Goal: Contribute content

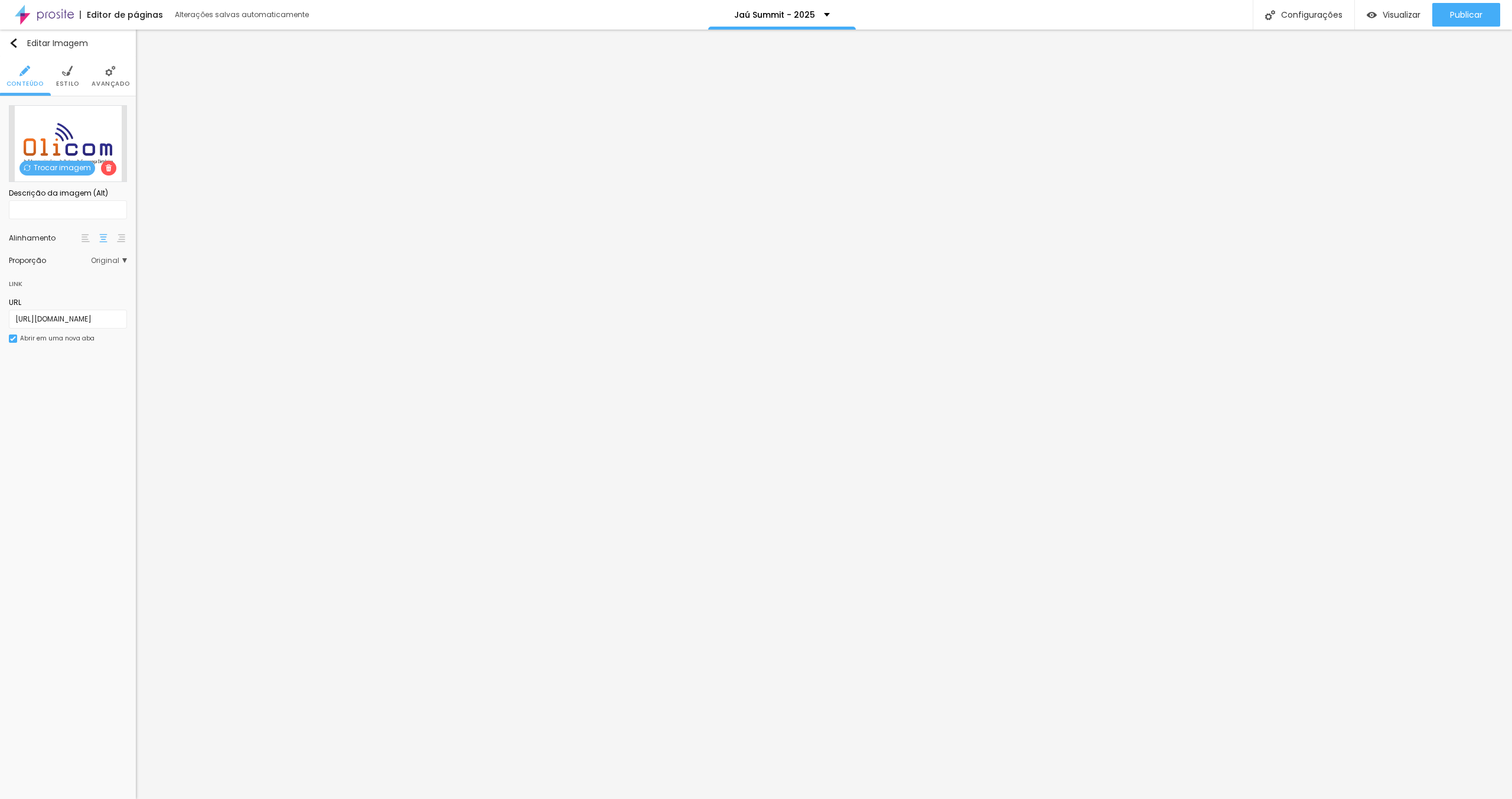
click at [66, 169] on span "Trocar imagem" at bounding box center [57, 168] width 75 height 15
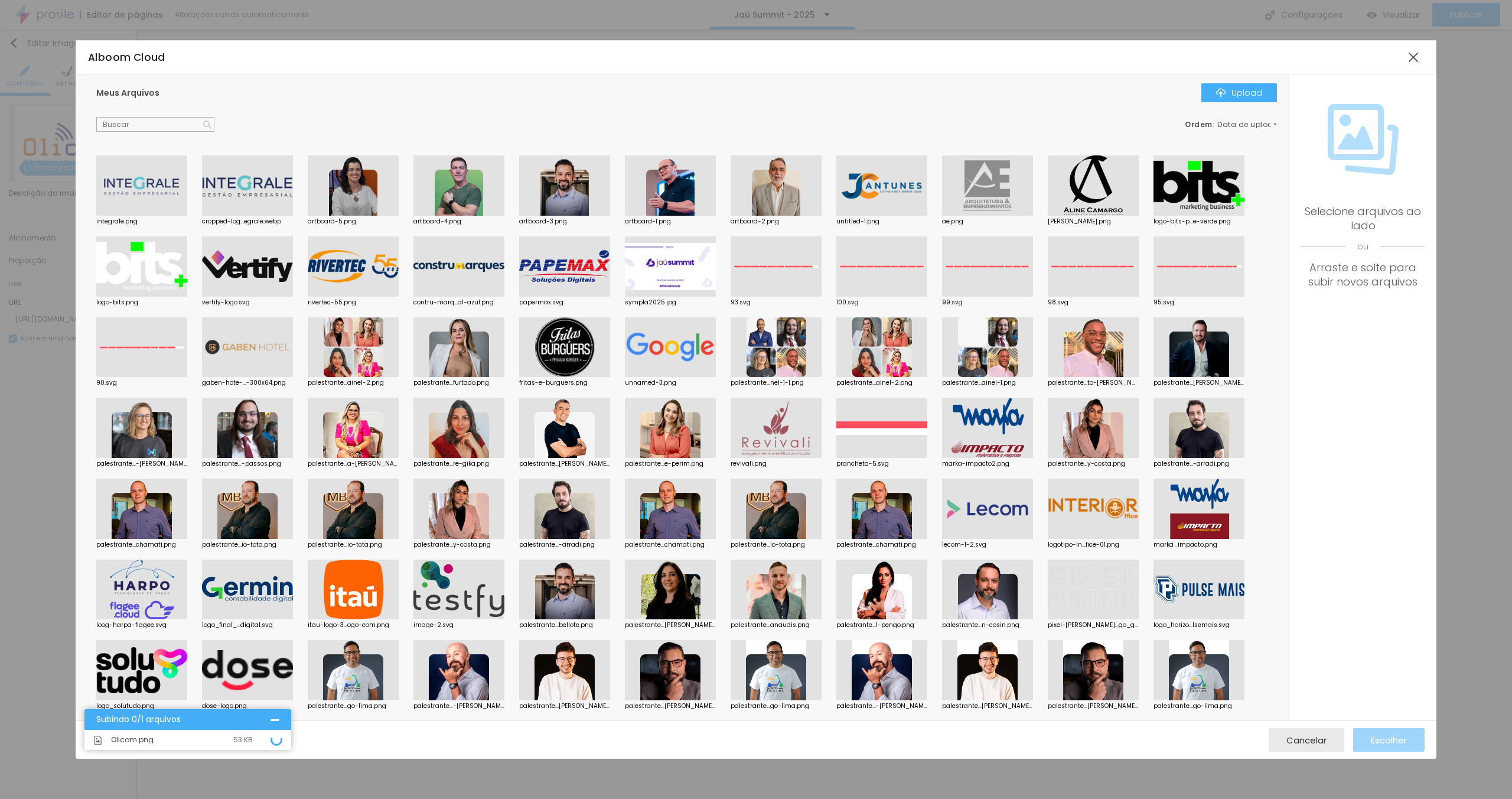
click at [555, 84] on div "Meus Arquivos Upload" at bounding box center [686, 93] width 1180 height 19
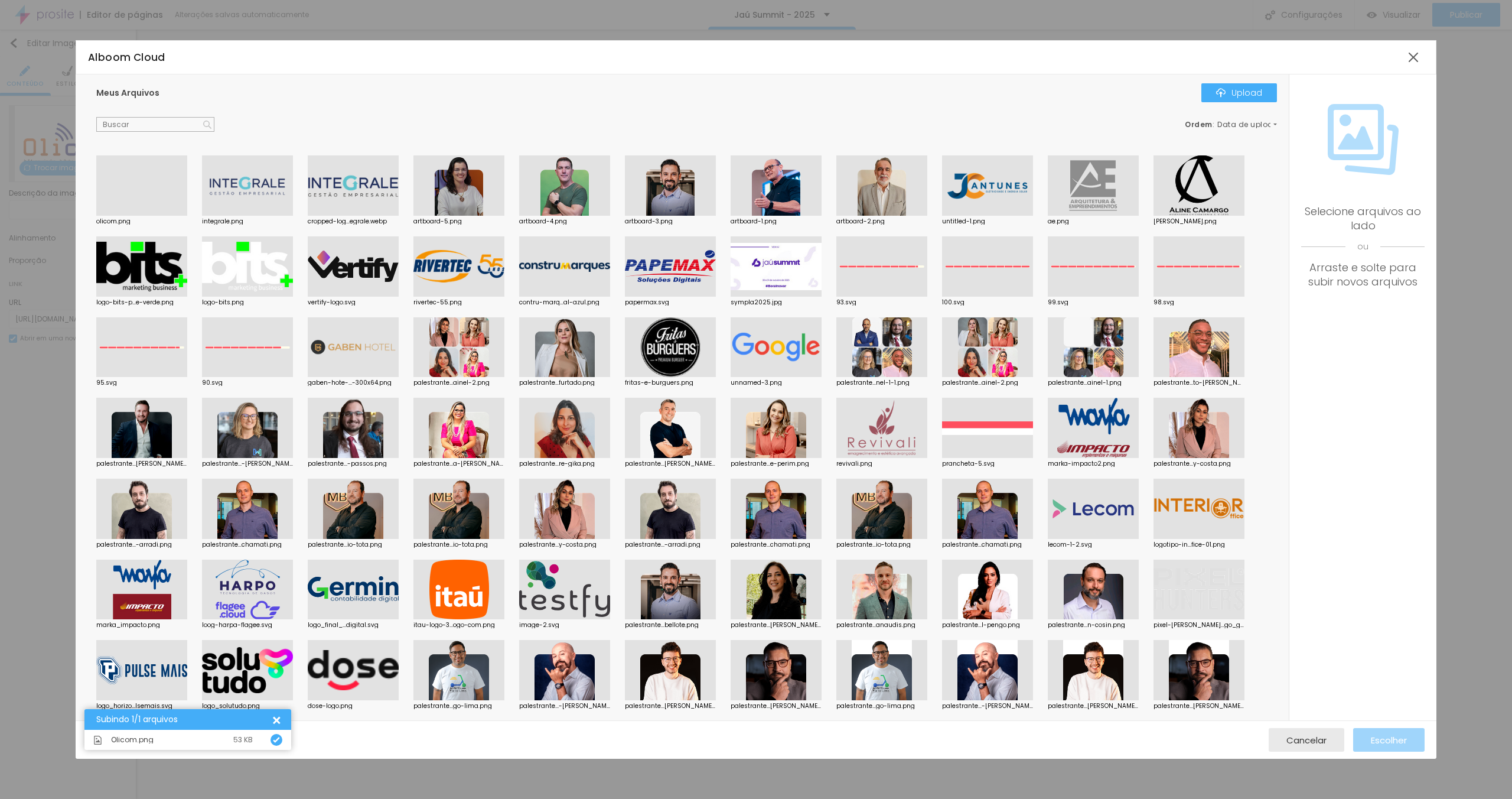
drag, startPoint x: 490, startPoint y: 107, endPoint x: 484, endPoint y: 111, distance: 7.2
click at [490, 109] on div "Meus Arquivos Upload Ordem : Data de upload" at bounding box center [686, 108] width 1180 height 49
click at [140, 216] on div at bounding box center [141, 216] width 91 height 0
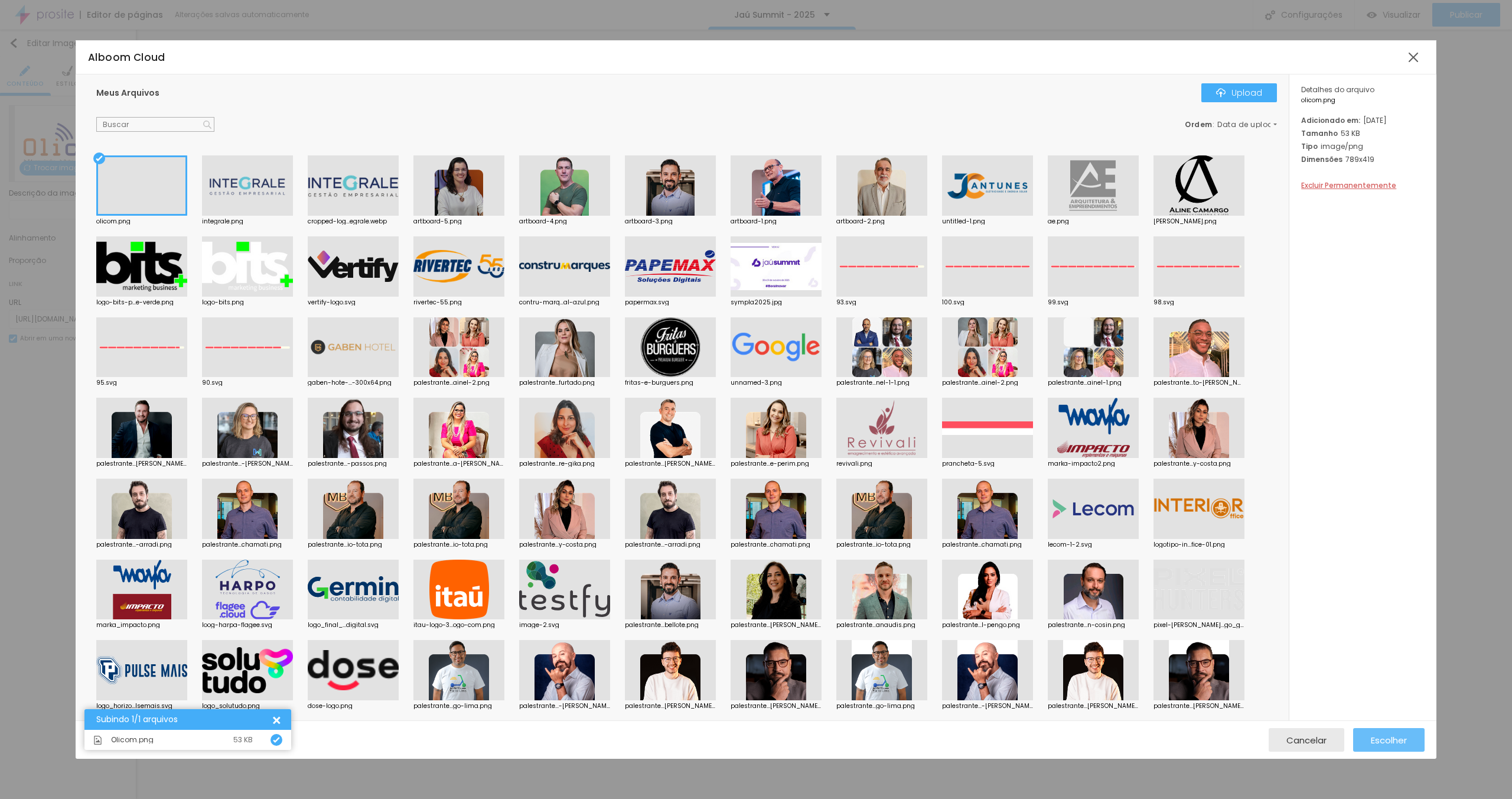
click at [1401, 739] on span "Escolher" at bounding box center [1389, 739] width 36 height 10
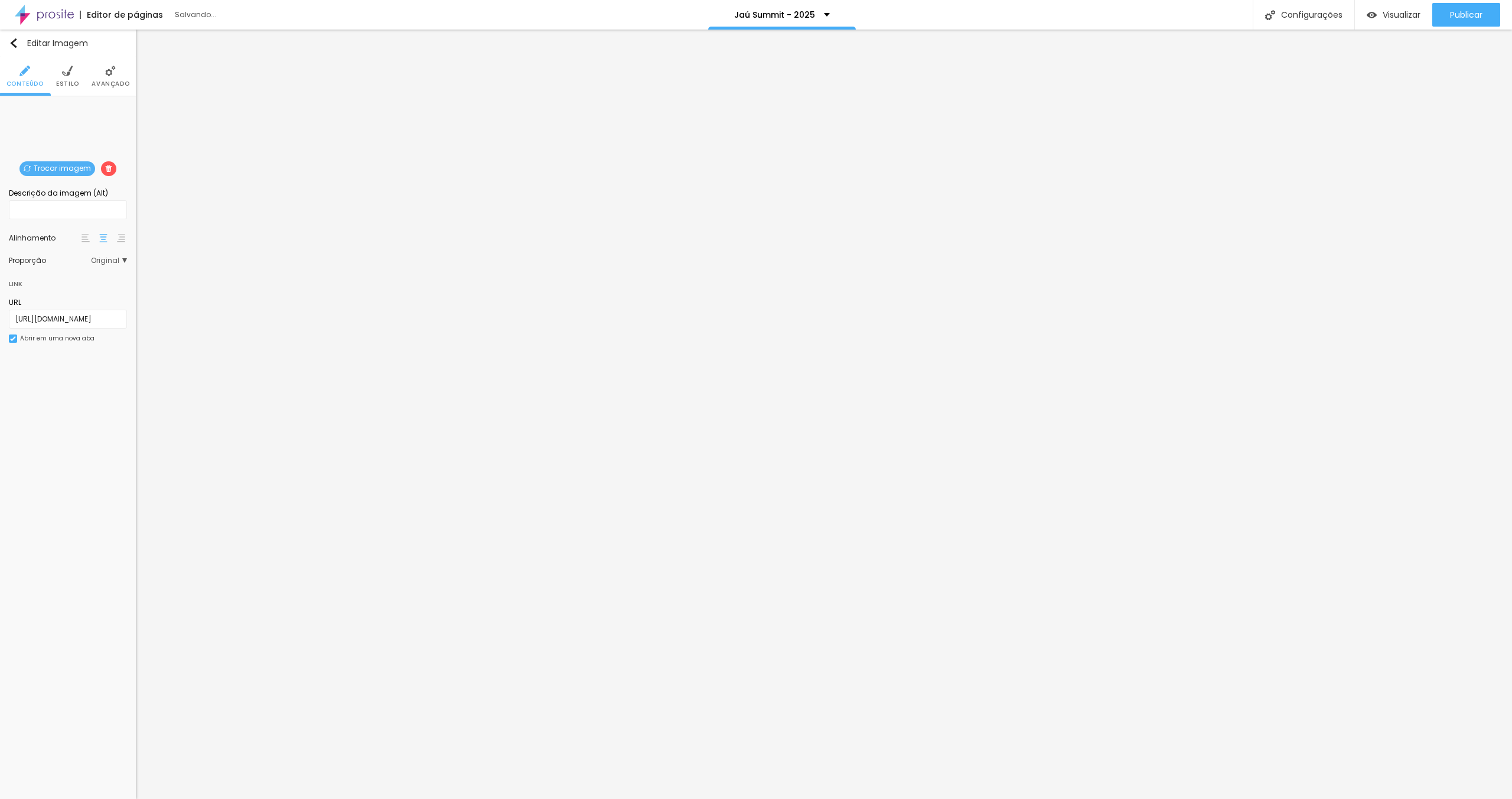
click at [71, 72] on img at bounding box center [67, 71] width 11 height 11
type input "310"
type input "300"
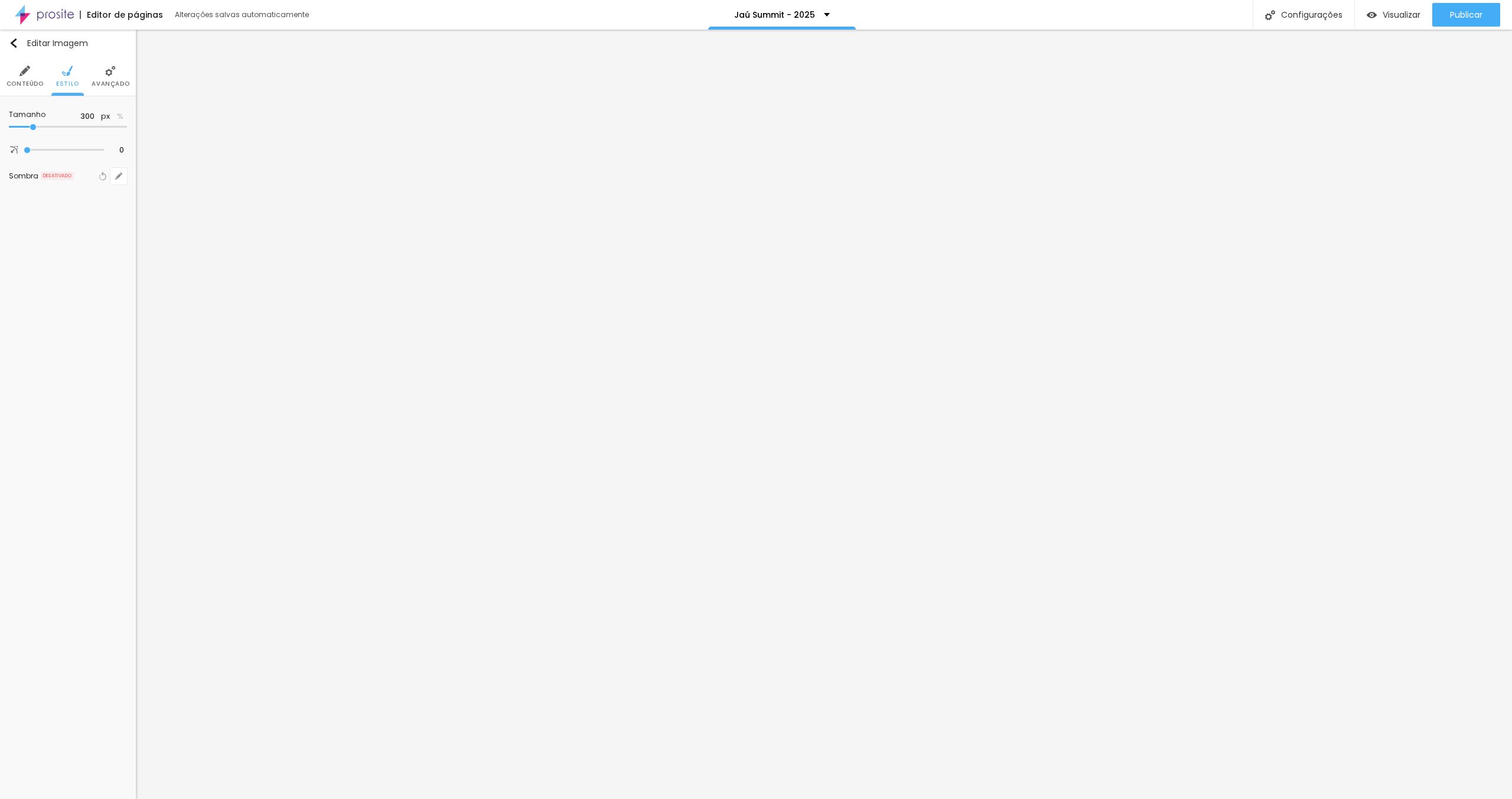
type input "290"
type input "280"
type input "270"
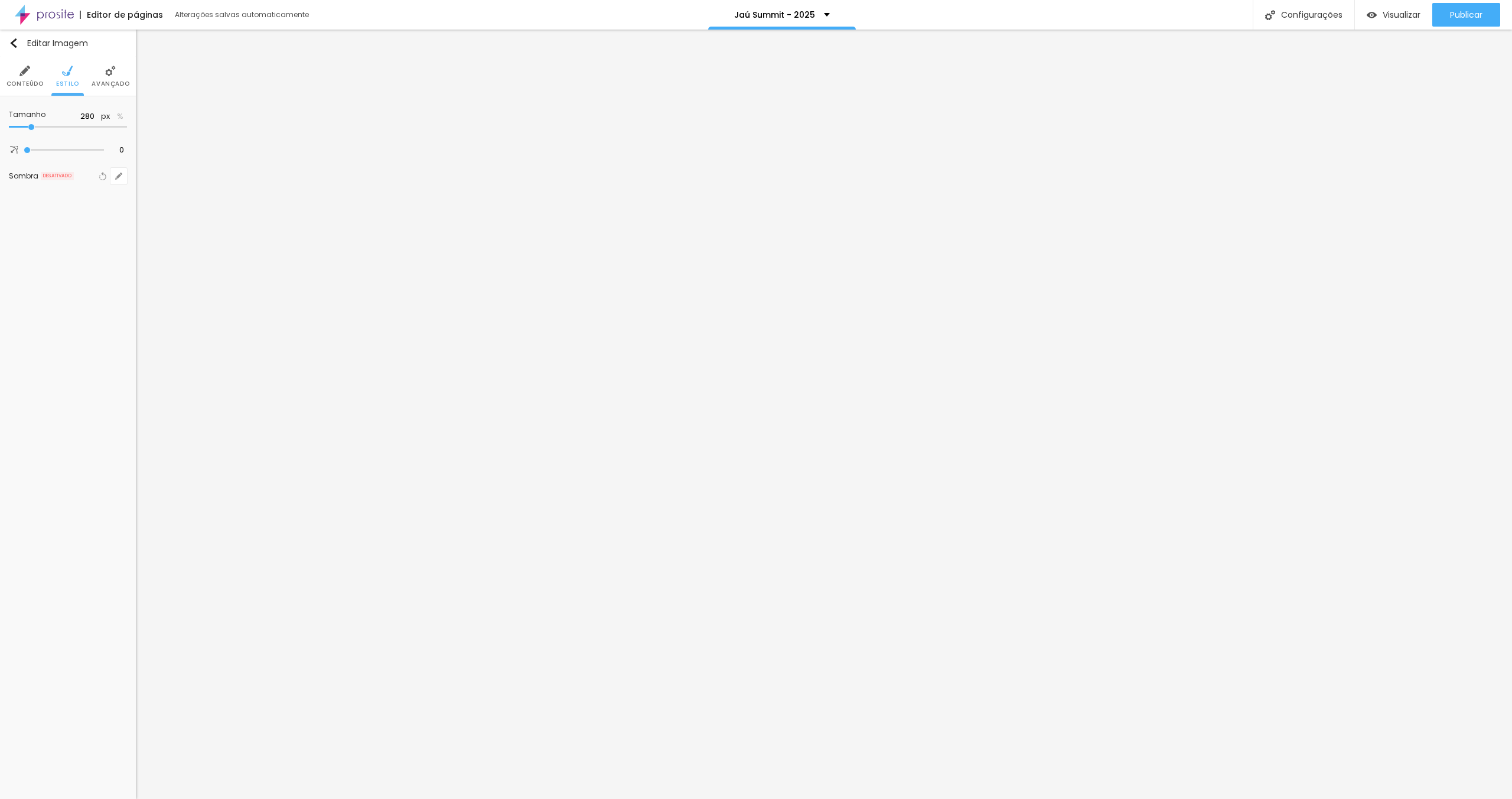
type input "270"
type input "260"
click at [30, 126] on input "range" at bounding box center [67, 126] width 118 height 6
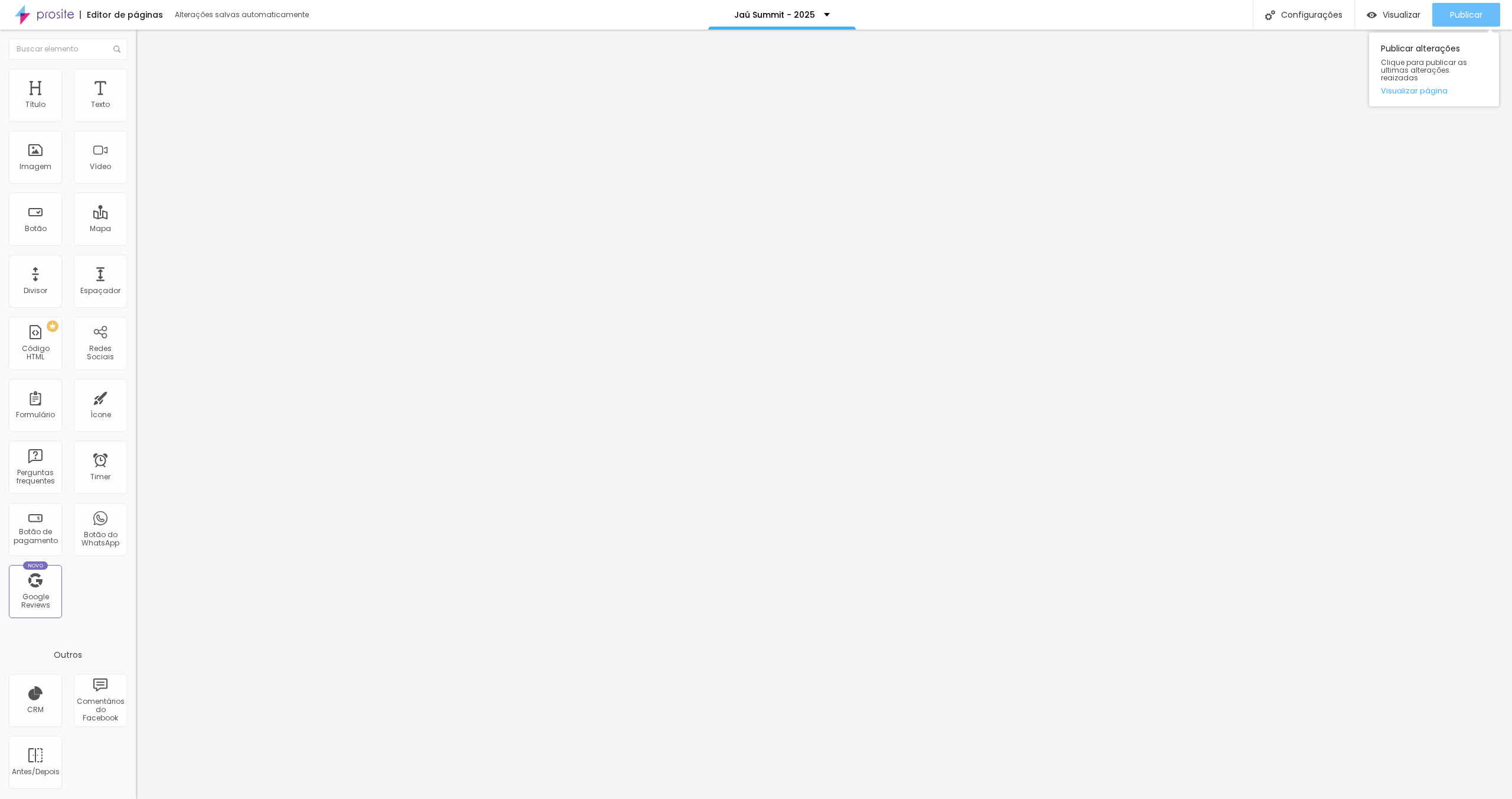
click at [1467, 13] on span "Publicar" at bounding box center [1466, 15] width 32 height 9
